Goal: Task Accomplishment & Management: Use online tool/utility

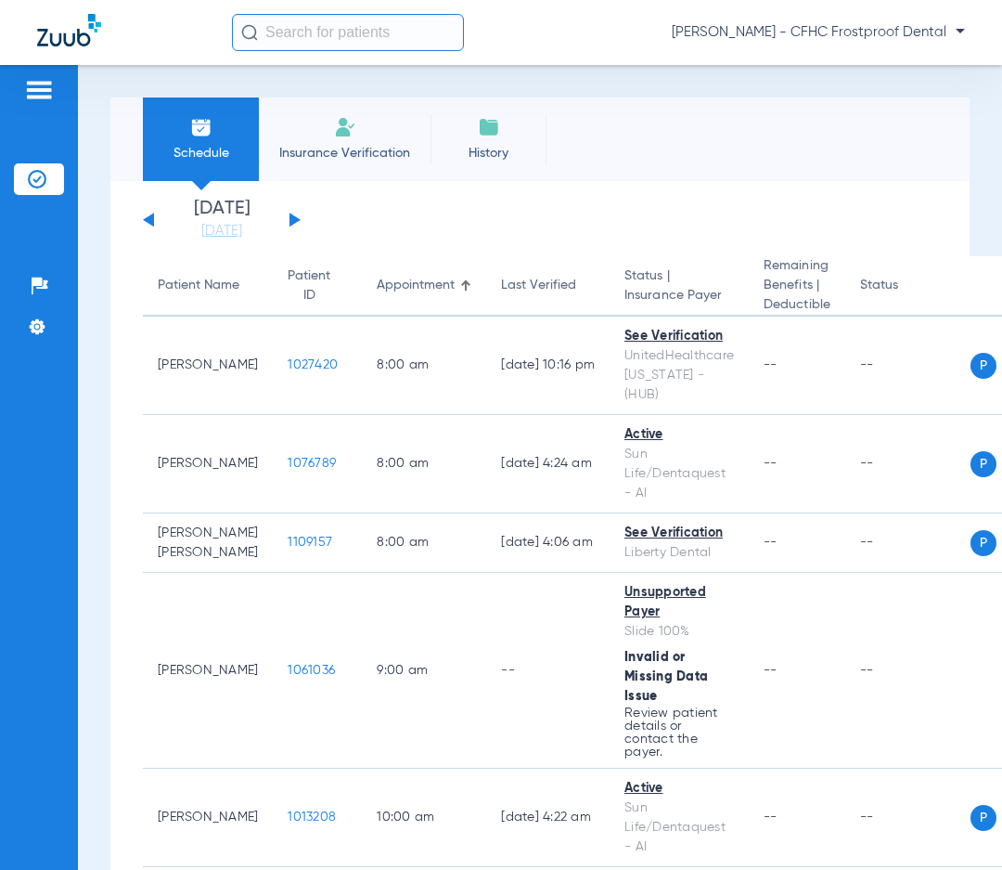
click at [299, 222] on div "[DATE] [DATE] [DATE] [DATE] [DATE] [DATE] [DATE] [DATE] [DATE] [DATE] [DATE] [D…" at bounding box center [222, 220] width 158 height 41
click at [296, 217] on button at bounding box center [295, 220] width 11 height 14
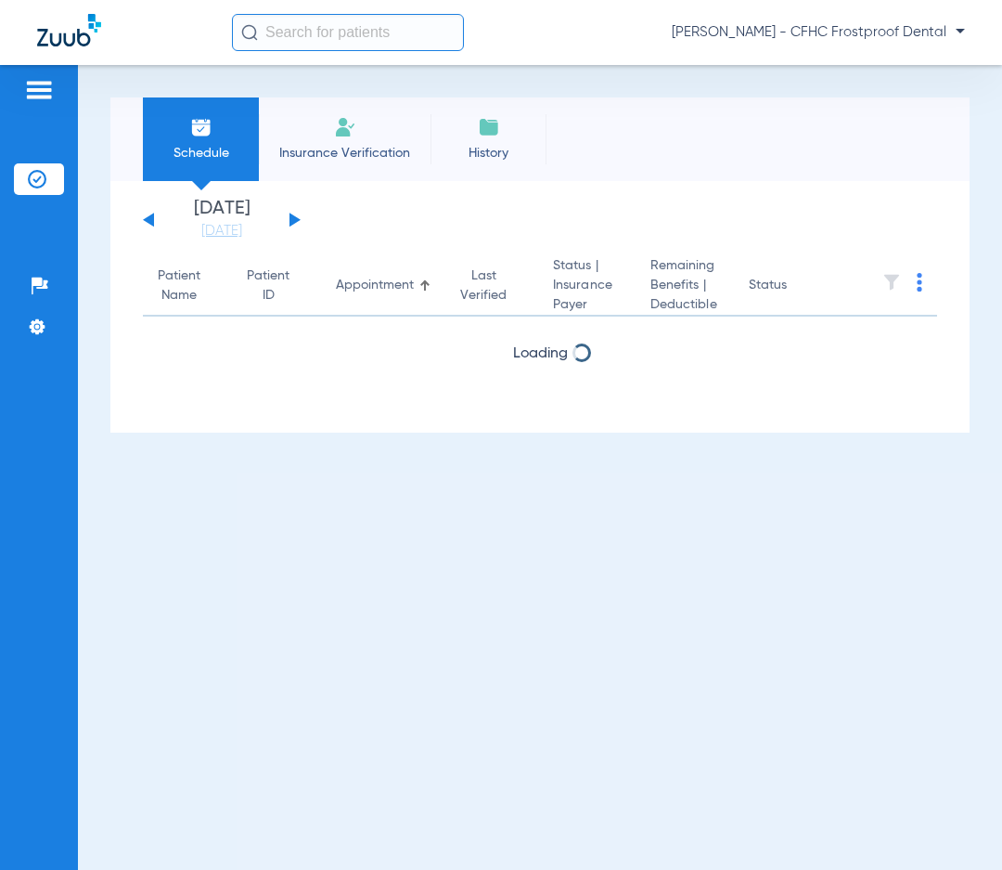
click at [296, 217] on button at bounding box center [295, 220] width 11 height 14
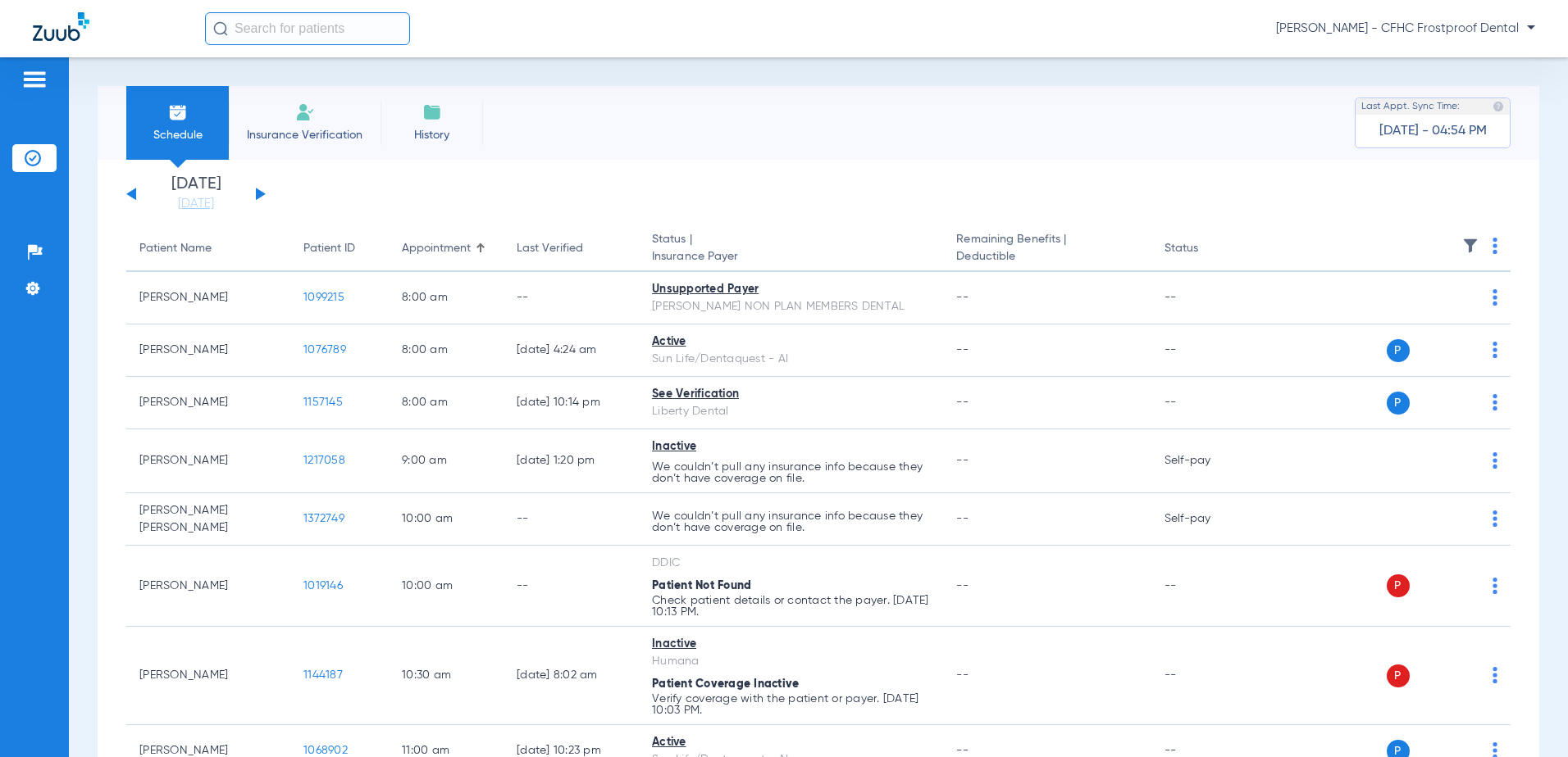
click at [885, 241] on img at bounding box center [1496, 246] width 5 height 17
click at [885, 307] on span "Verify All" at bounding box center [1421, 310] width 98 height 11
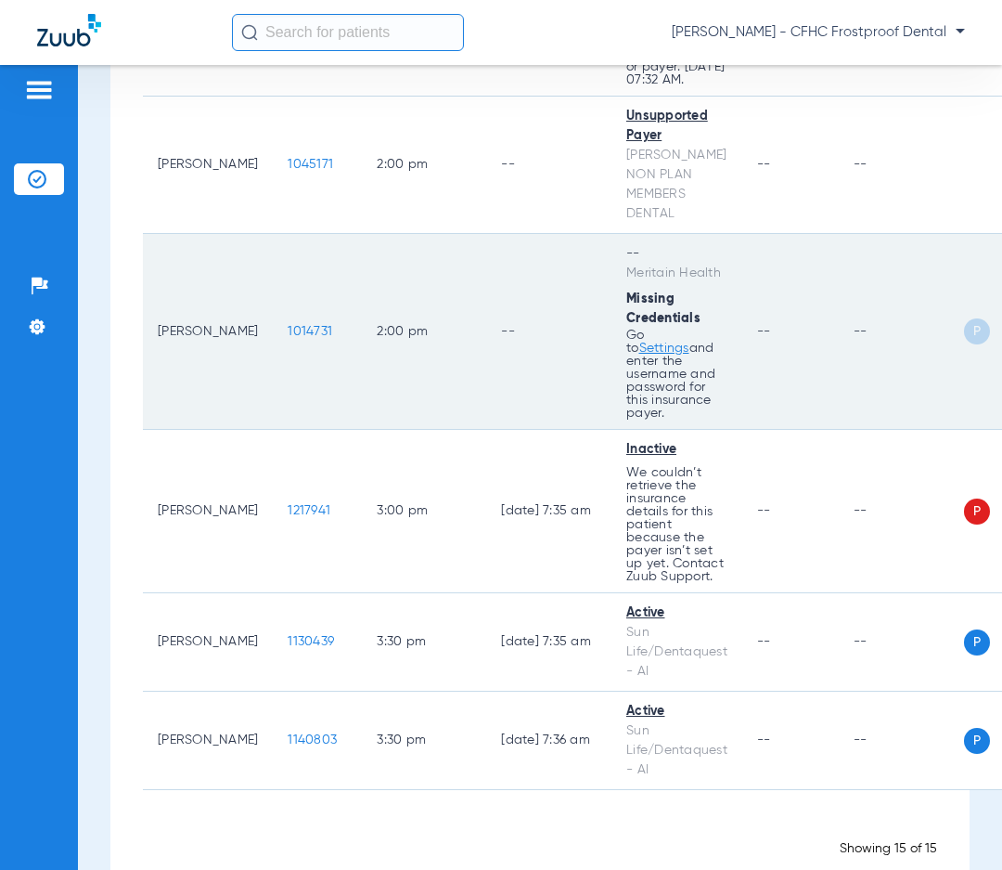
scroll to position [1567, 0]
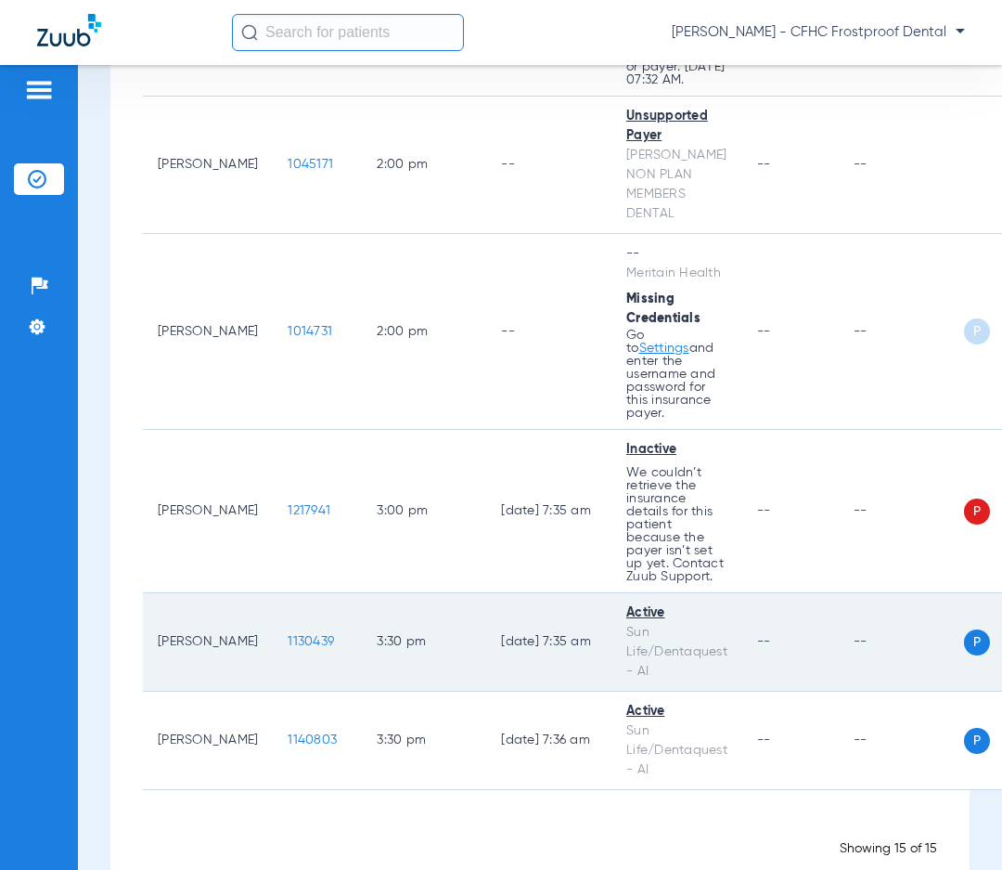
click at [288, 635] on span "1130439" at bounding box center [311, 641] width 46 height 13
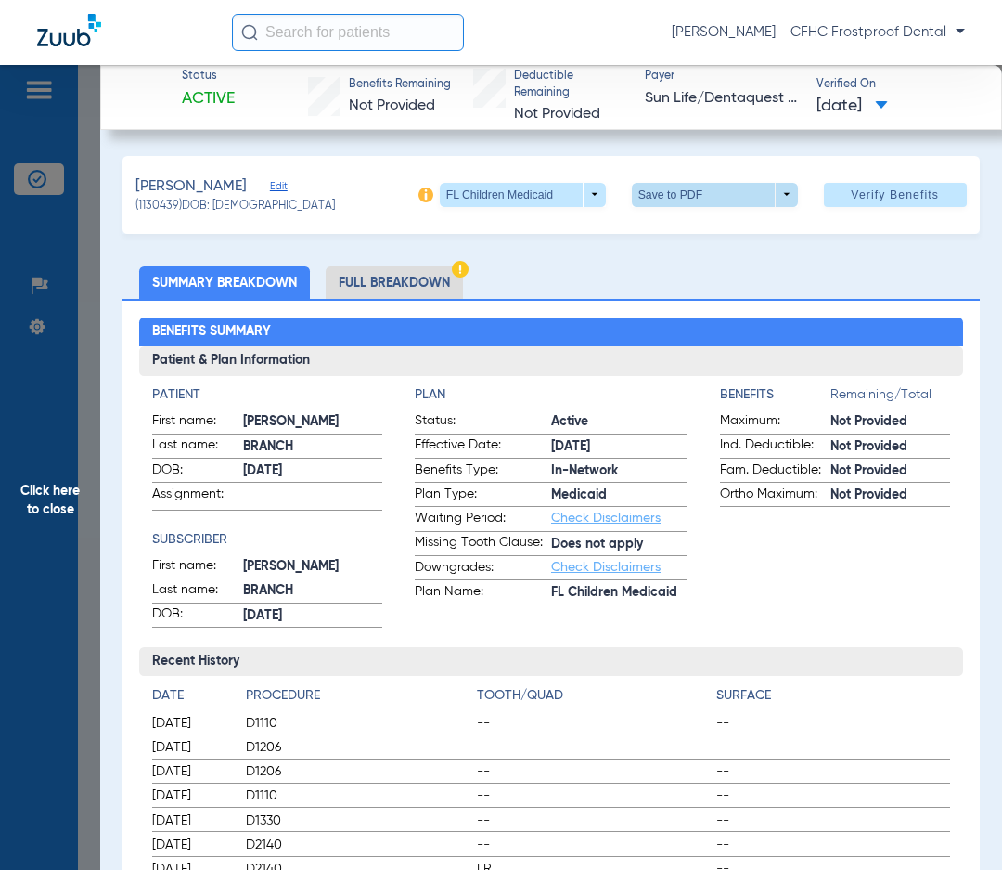
click at [771, 196] on span at bounding box center [715, 195] width 166 height 24
click at [681, 235] on span "Save to PDF" at bounding box center [707, 231] width 73 height 13
click at [45, 496] on span "Click here to close" at bounding box center [50, 500] width 100 height 870
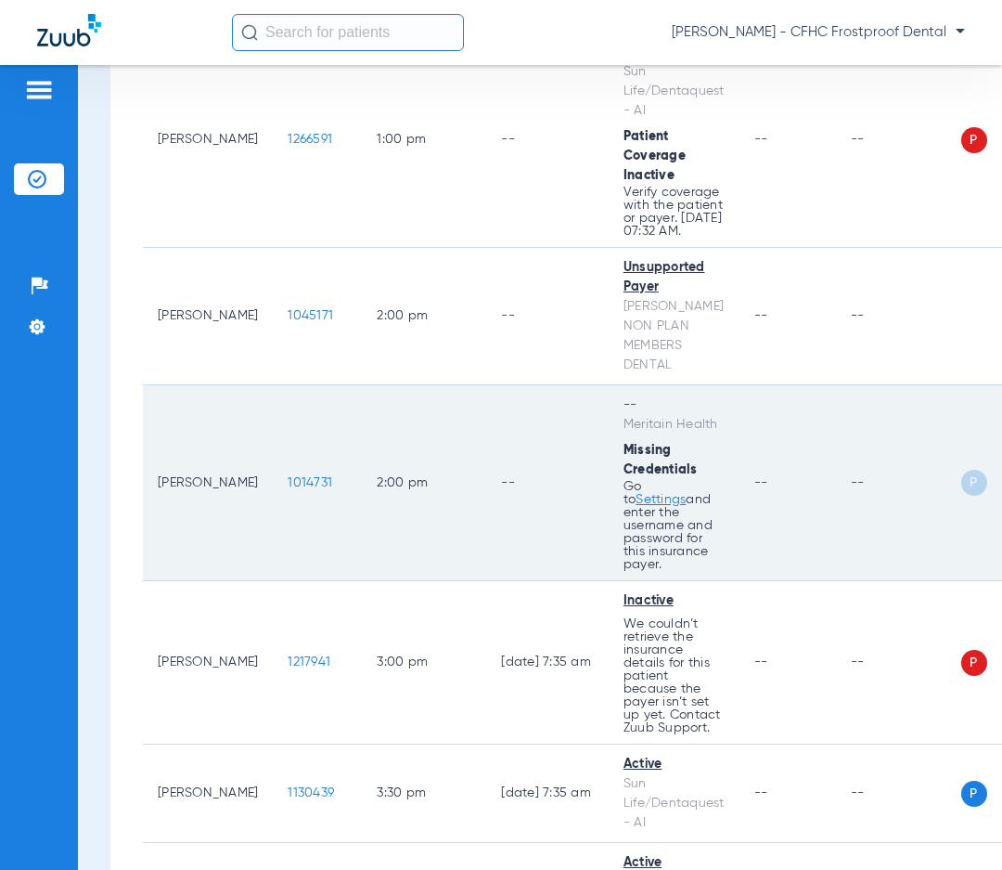
scroll to position [1697, 0]
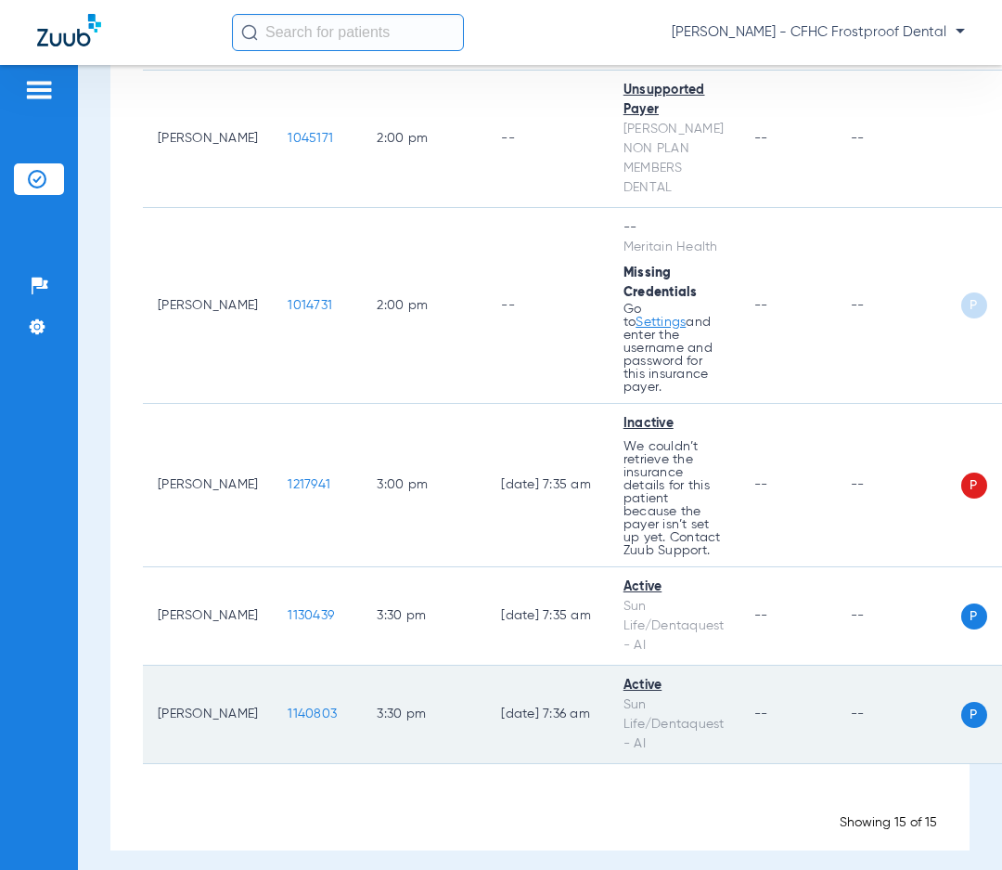
click at [290, 707] on span "1140803" at bounding box center [312, 713] width 49 height 13
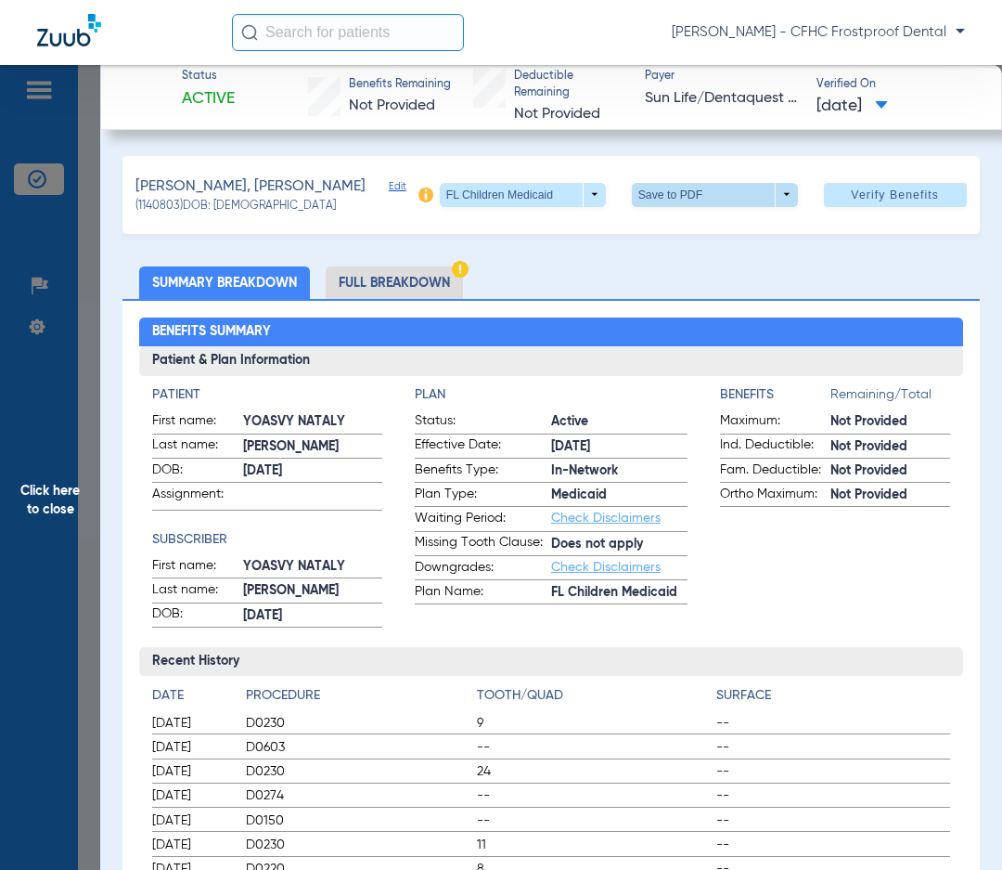
click at [772, 190] on span at bounding box center [715, 195] width 166 height 24
click at [694, 233] on span "Save to PDF" at bounding box center [707, 231] width 73 height 13
click at [49, 661] on span "Click here to close" at bounding box center [50, 500] width 100 height 870
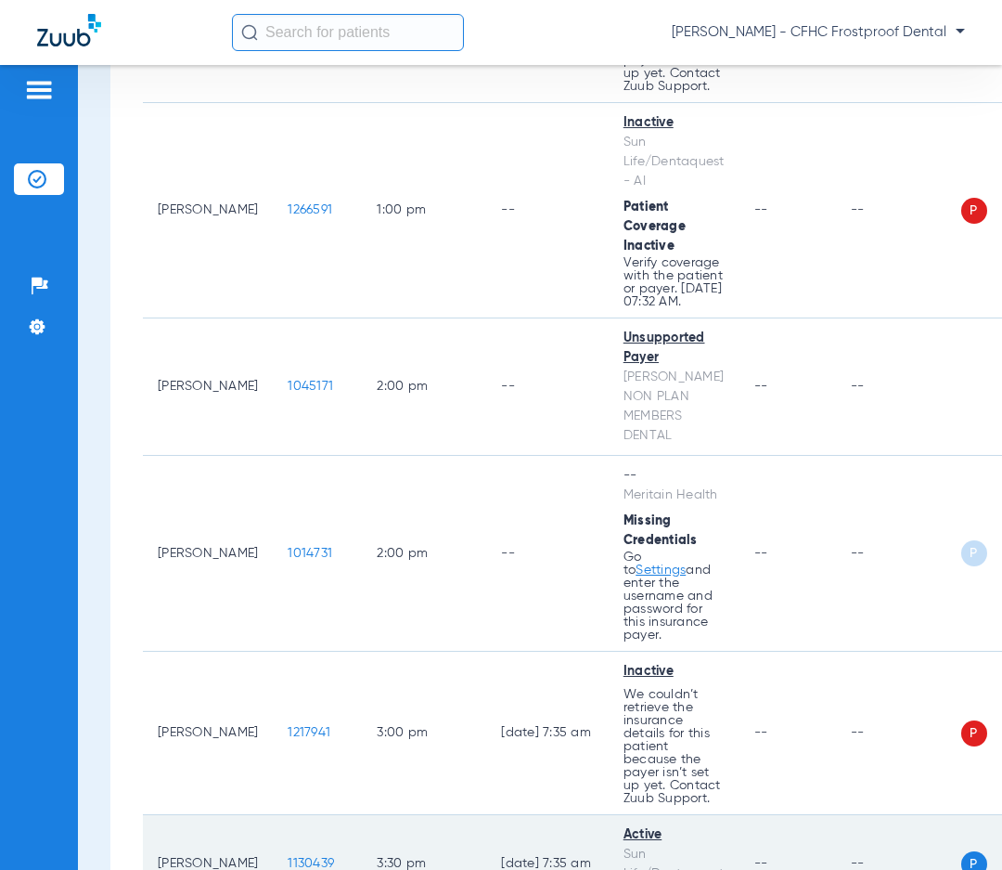
scroll to position [1419, 0]
